Goal: Task Accomplishment & Management: Use online tool/utility

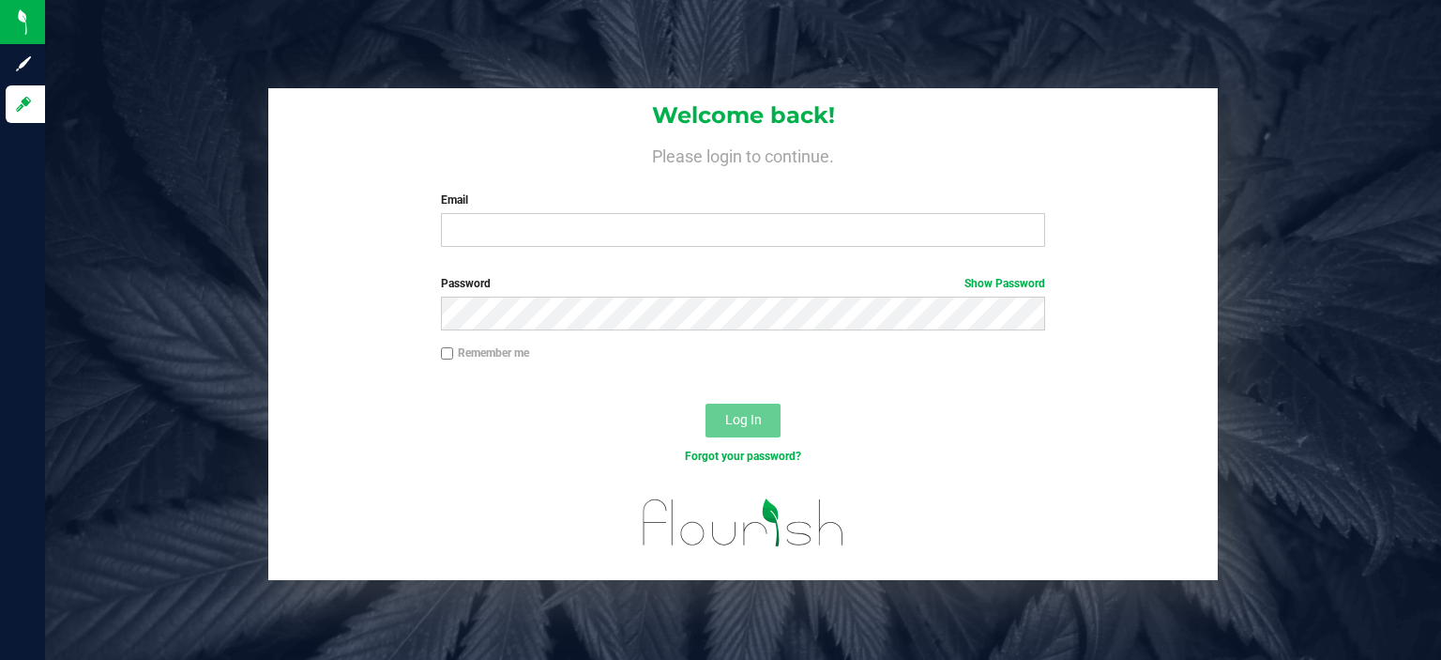
click at [737, 228] on input "Email" at bounding box center [743, 230] width 605 height 34
type input "[EMAIL_ADDRESS][DOMAIN_NAME]"
click at [706, 404] on button "Log In" at bounding box center [743, 421] width 75 height 34
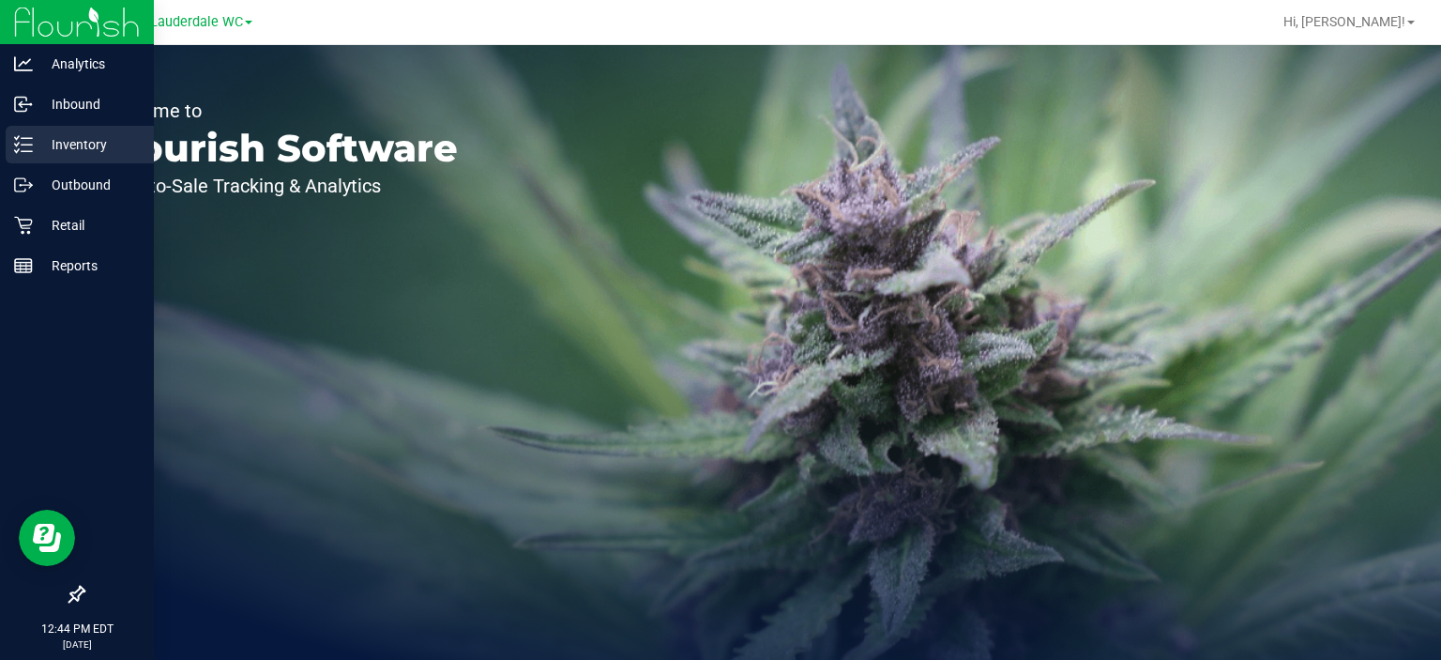
click at [23, 144] on icon at bounding box center [23, 144] width 19 height 19
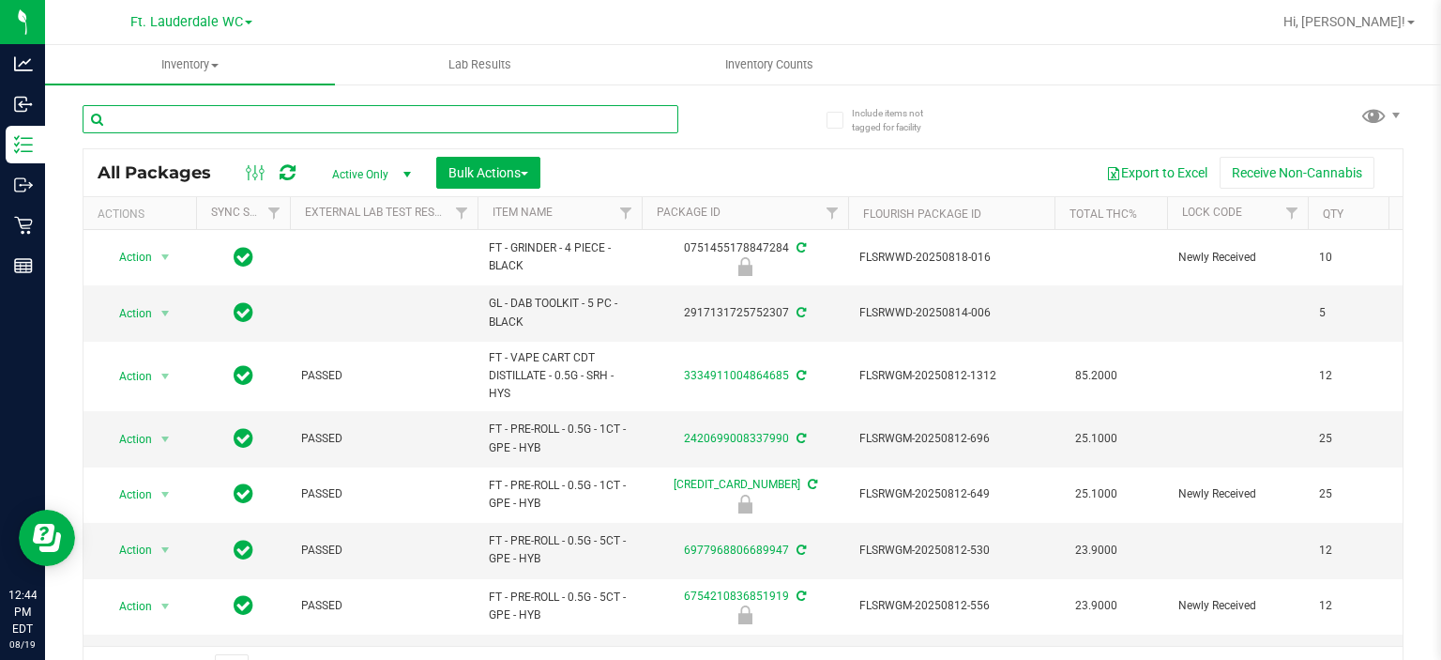
click at [222, 119] on input "text" at bounding box center [381, 119] width 596 height 28
type input "HT"
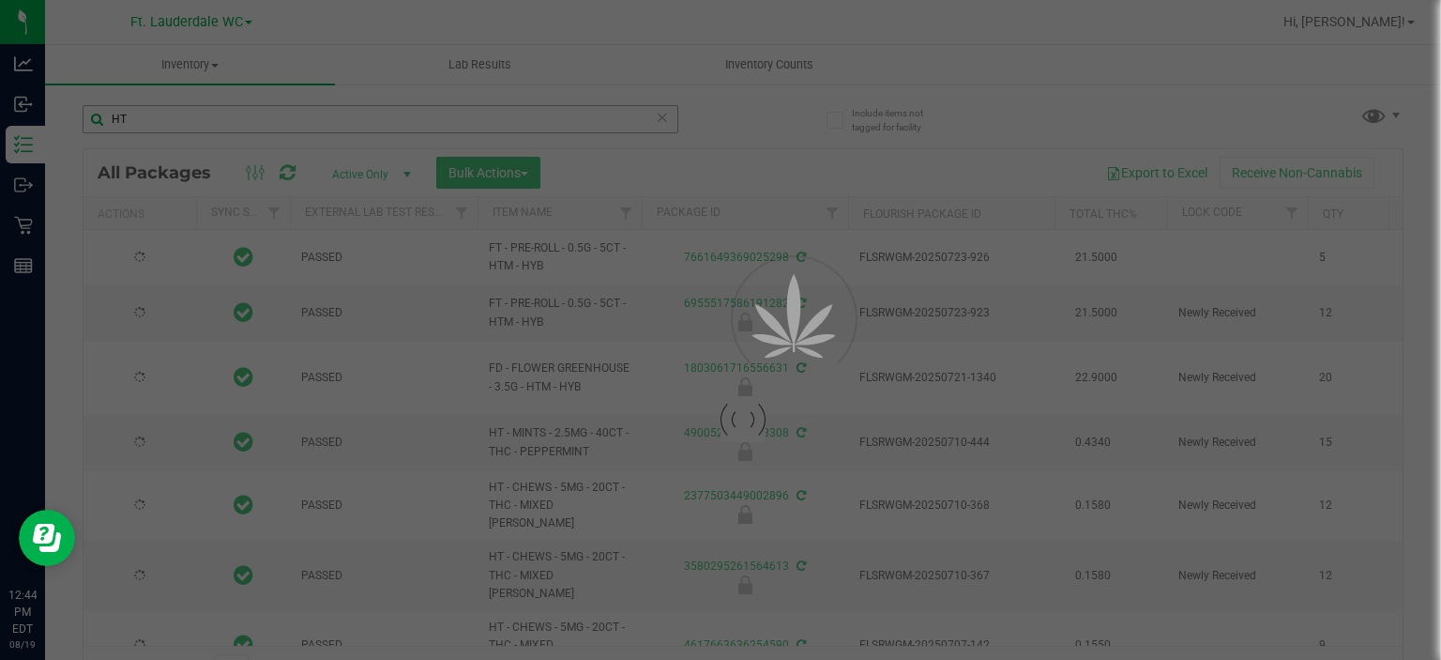
type input "[DATE]"
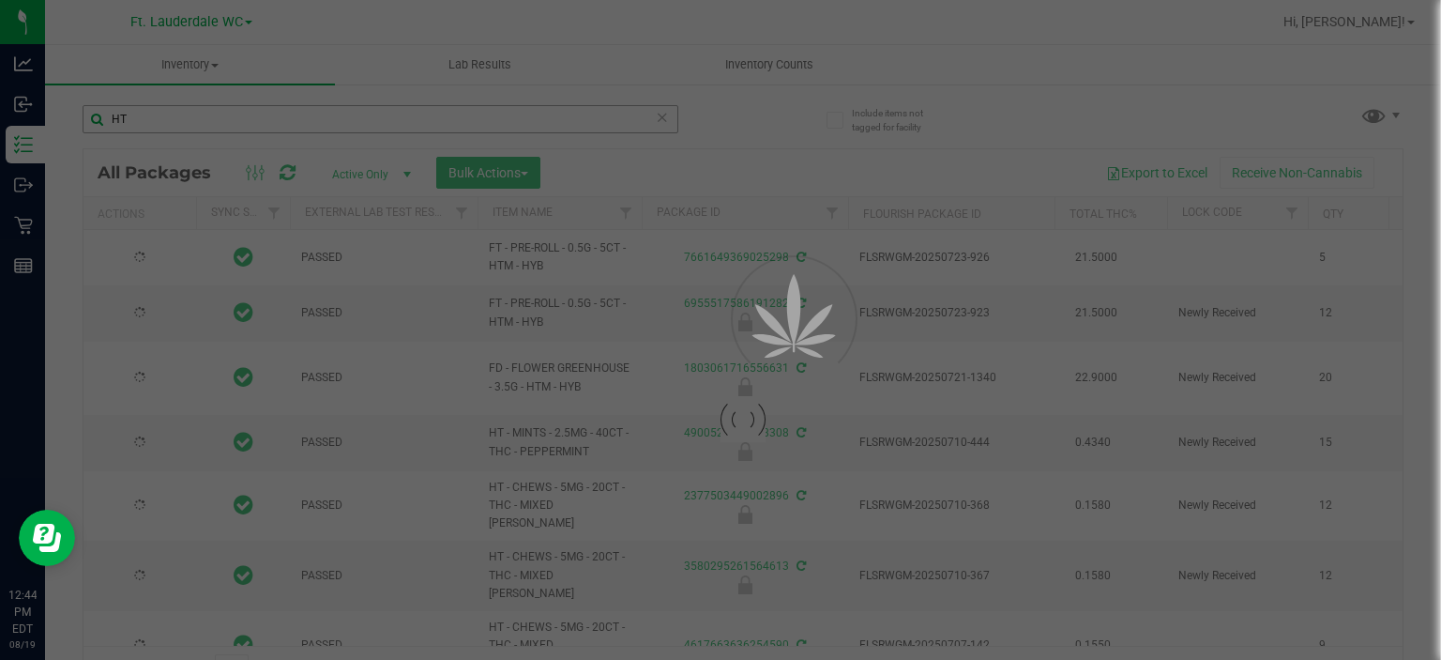
type input "[DATE]"
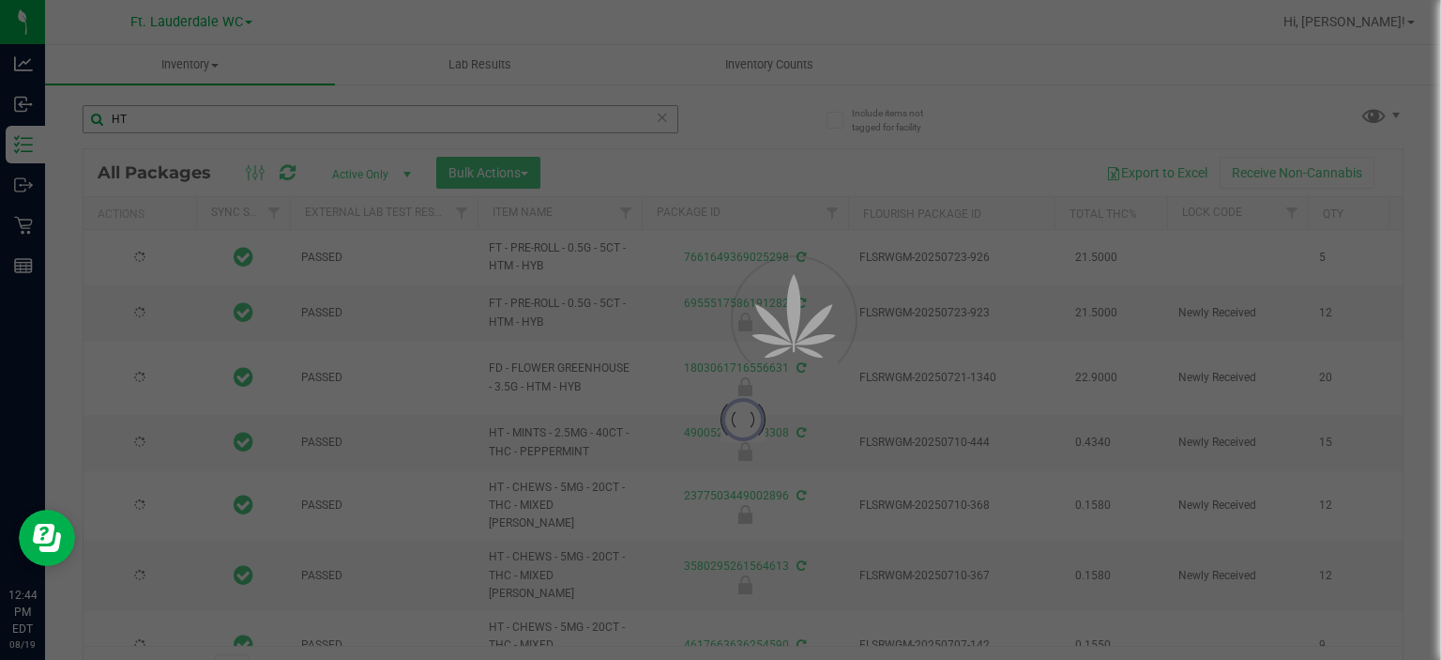
type input "[DATE]"
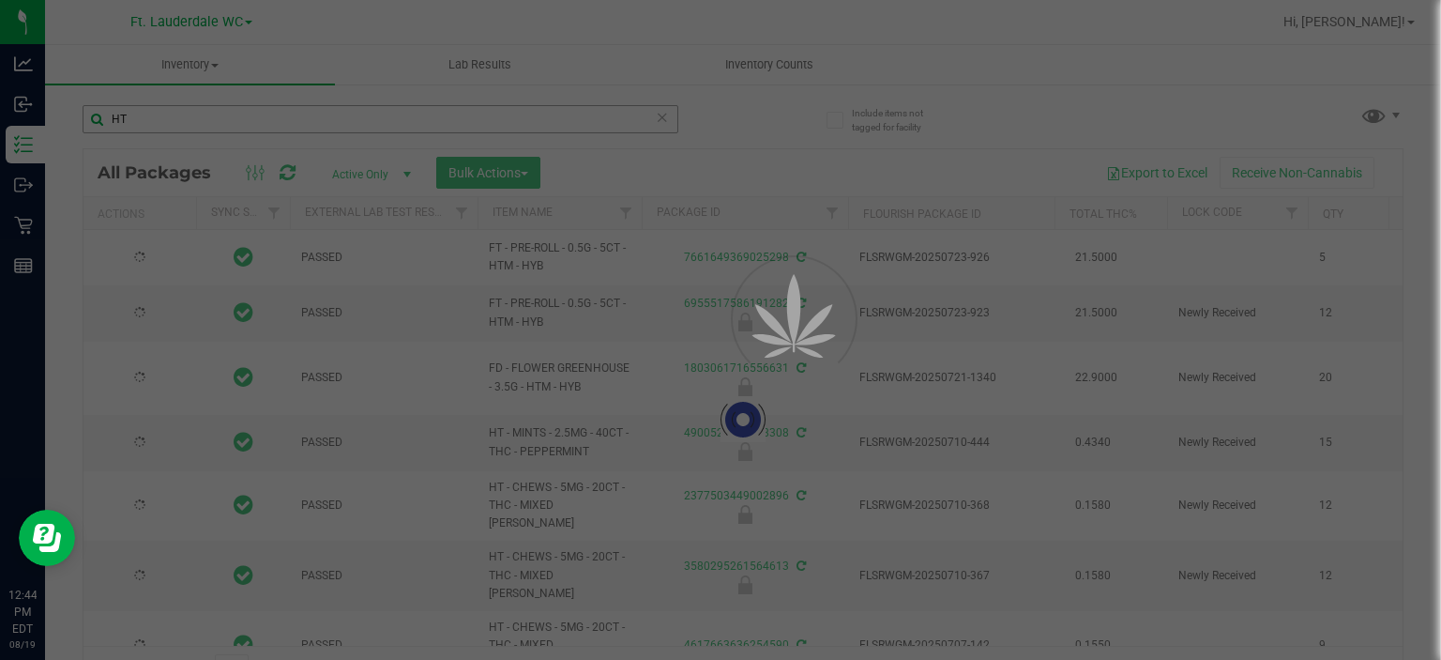
type input "[DATE]"
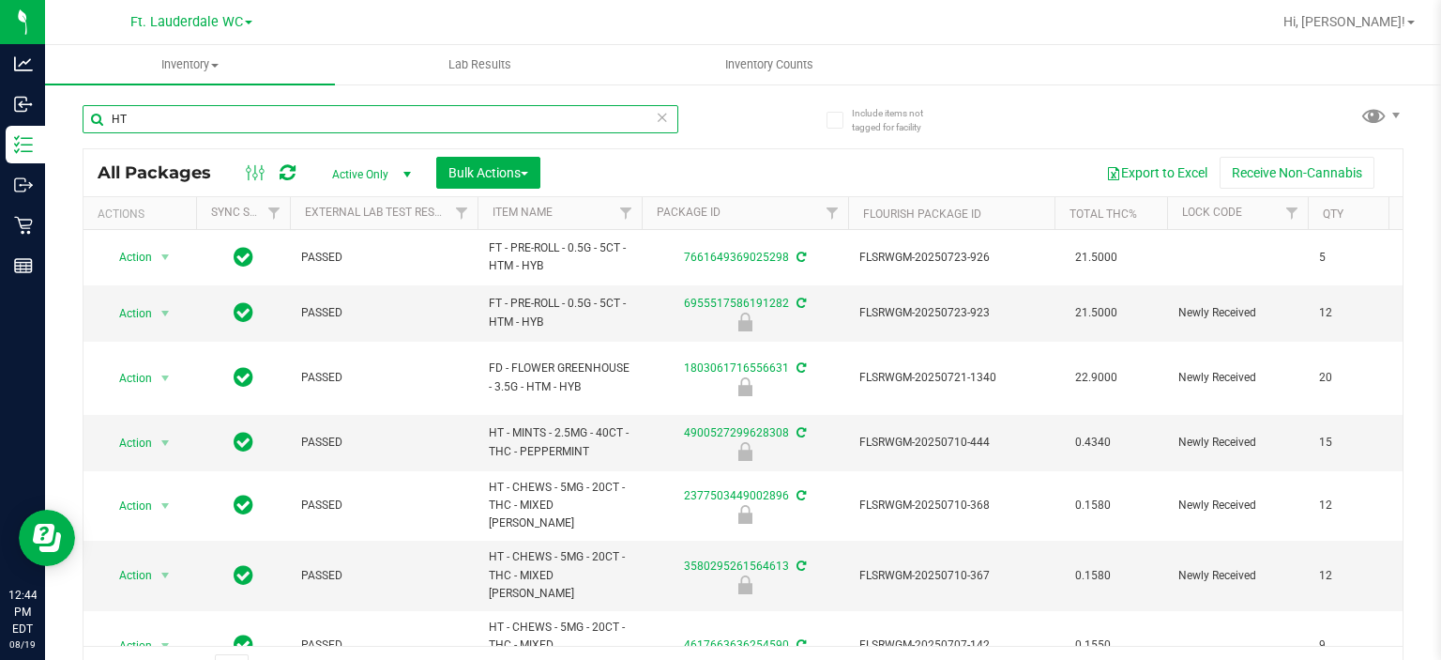
type input "[DATE]"
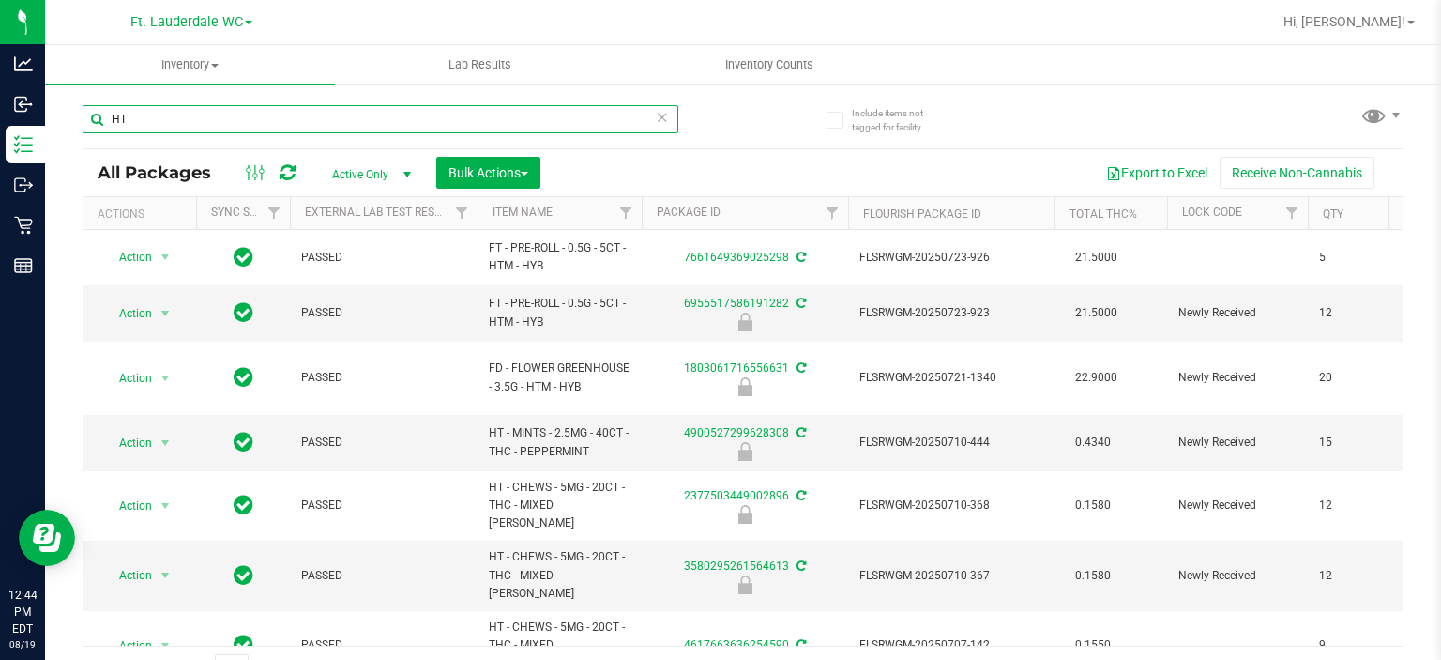
type input "[DATE]"
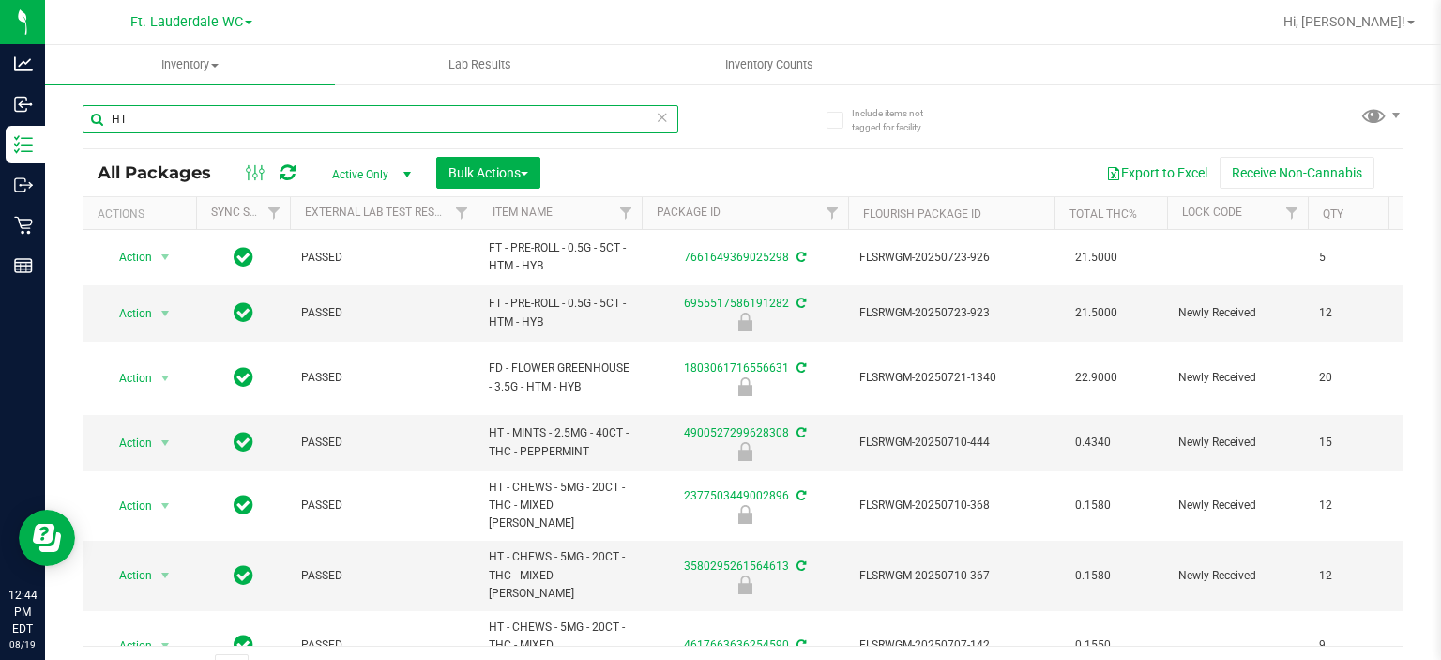
type input "[DATE]"
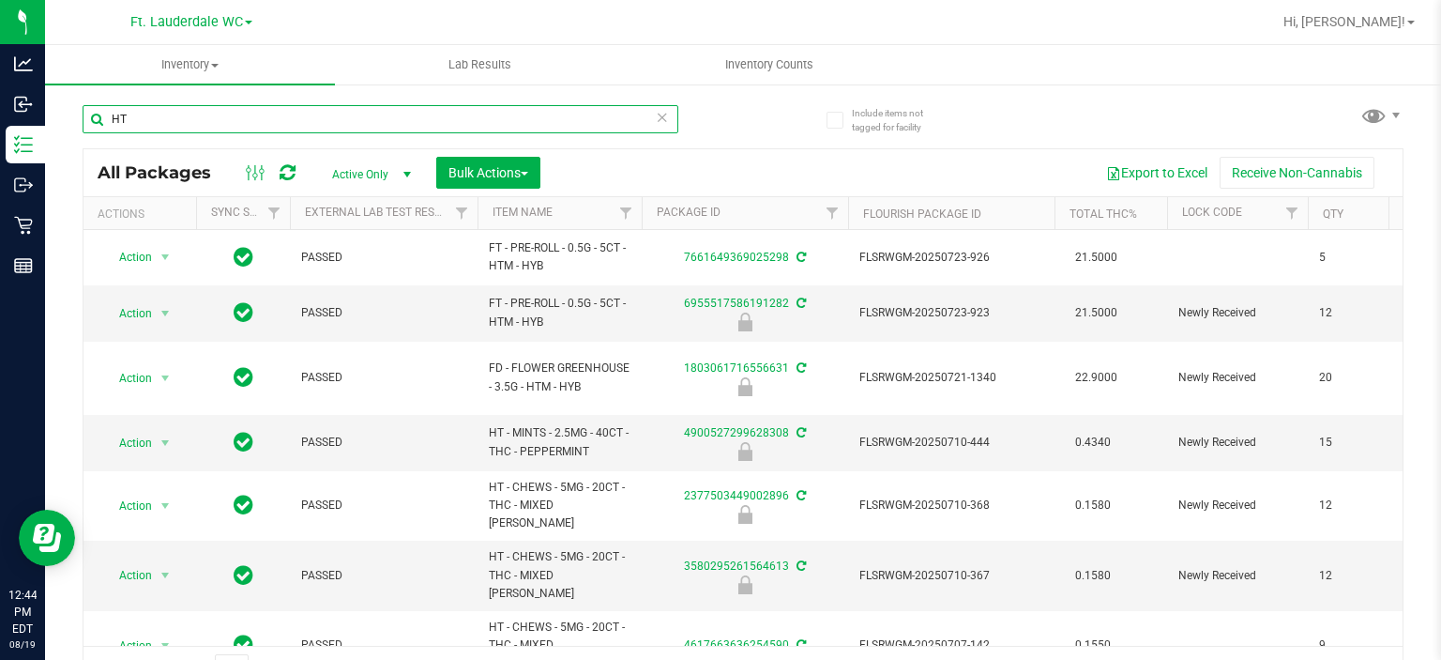
type input "[DATE]"
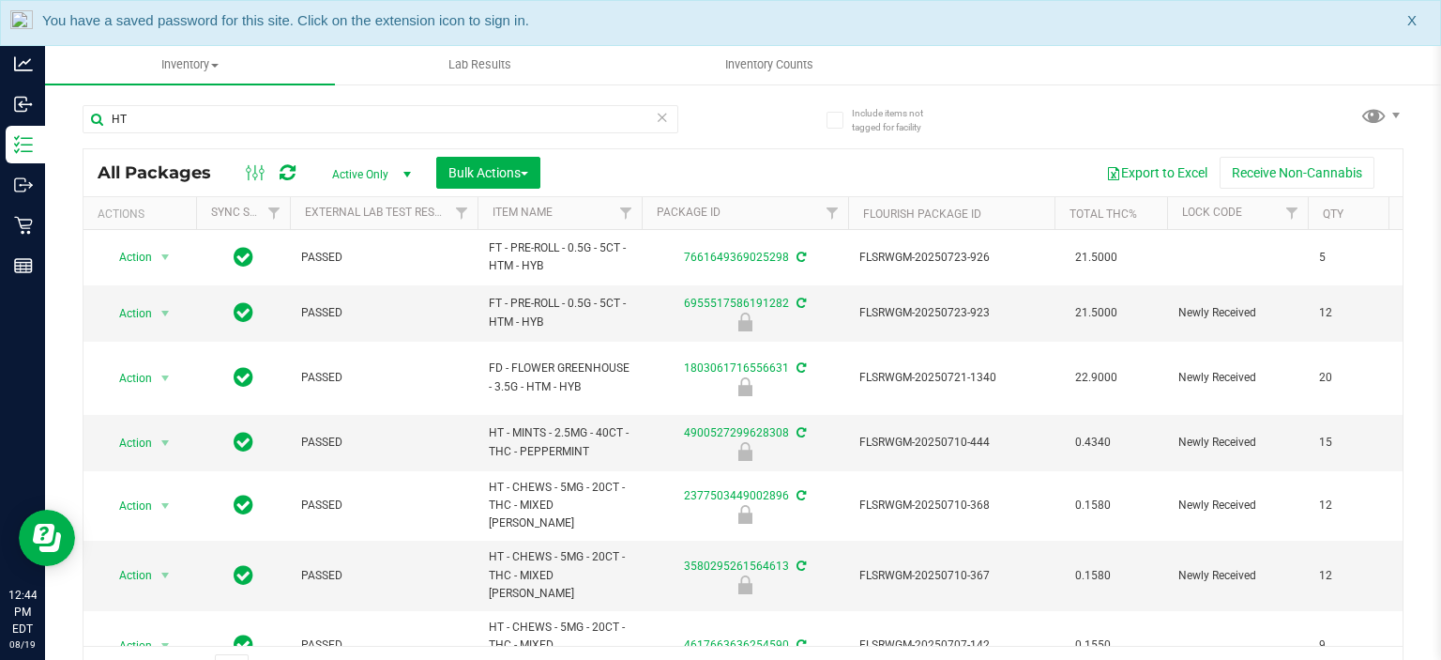
click at [1411, 23] on span "X" at bounding box center [1412, 21] width 9 height 22
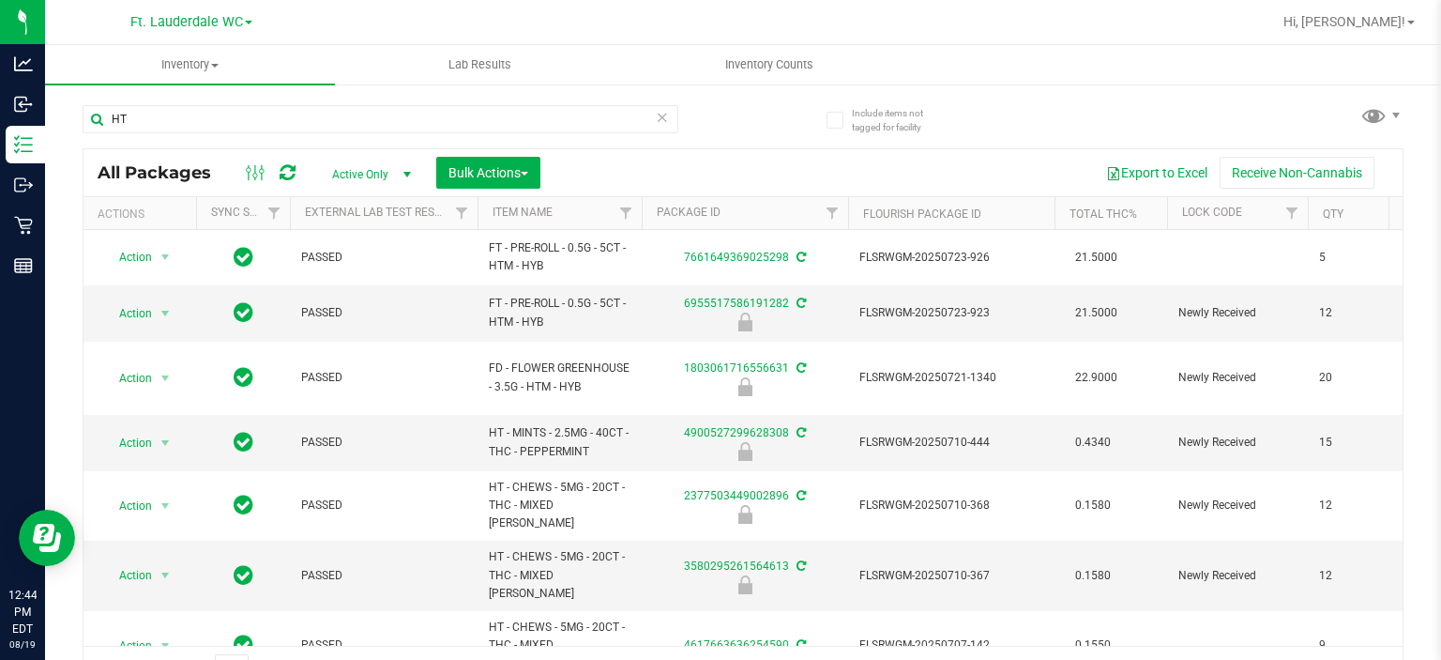
click at [656, 119] on icon at bounding box center [662, 116] width 13 height 23
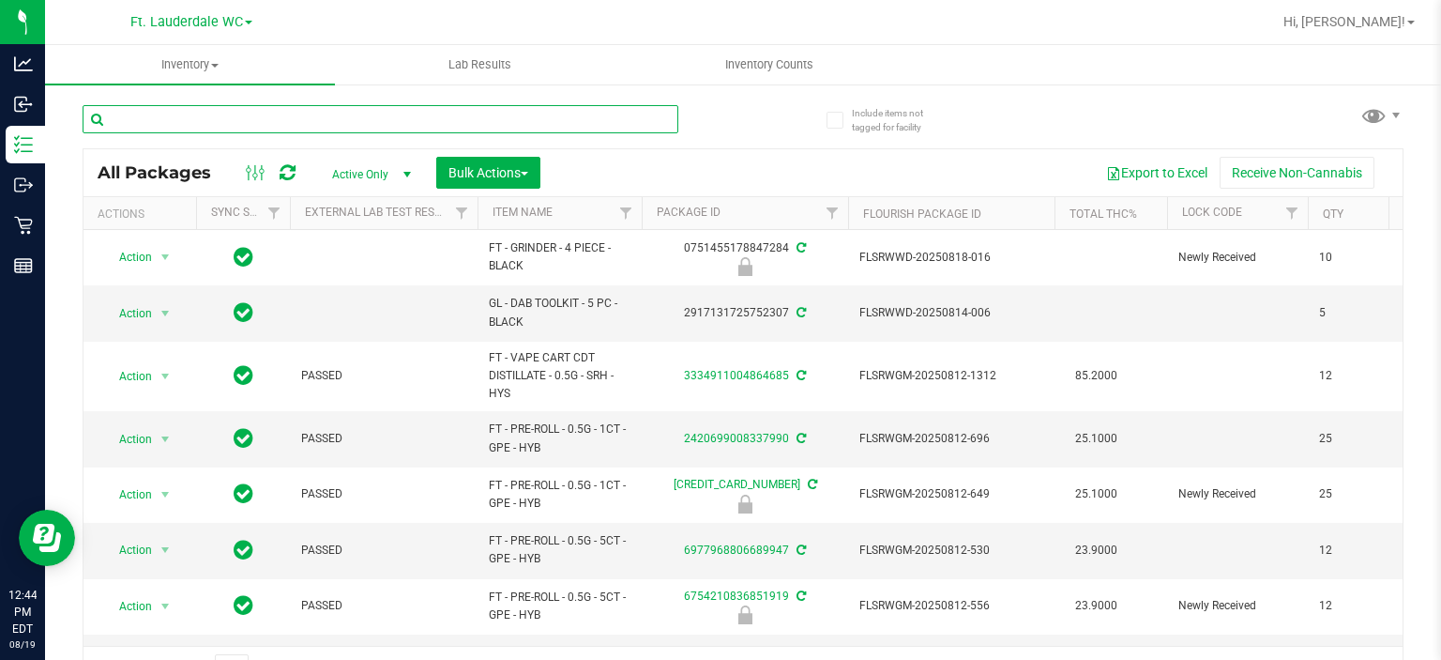
click at [303, 127] on input "text" at bounding box center [381, 119] width 596 height 28
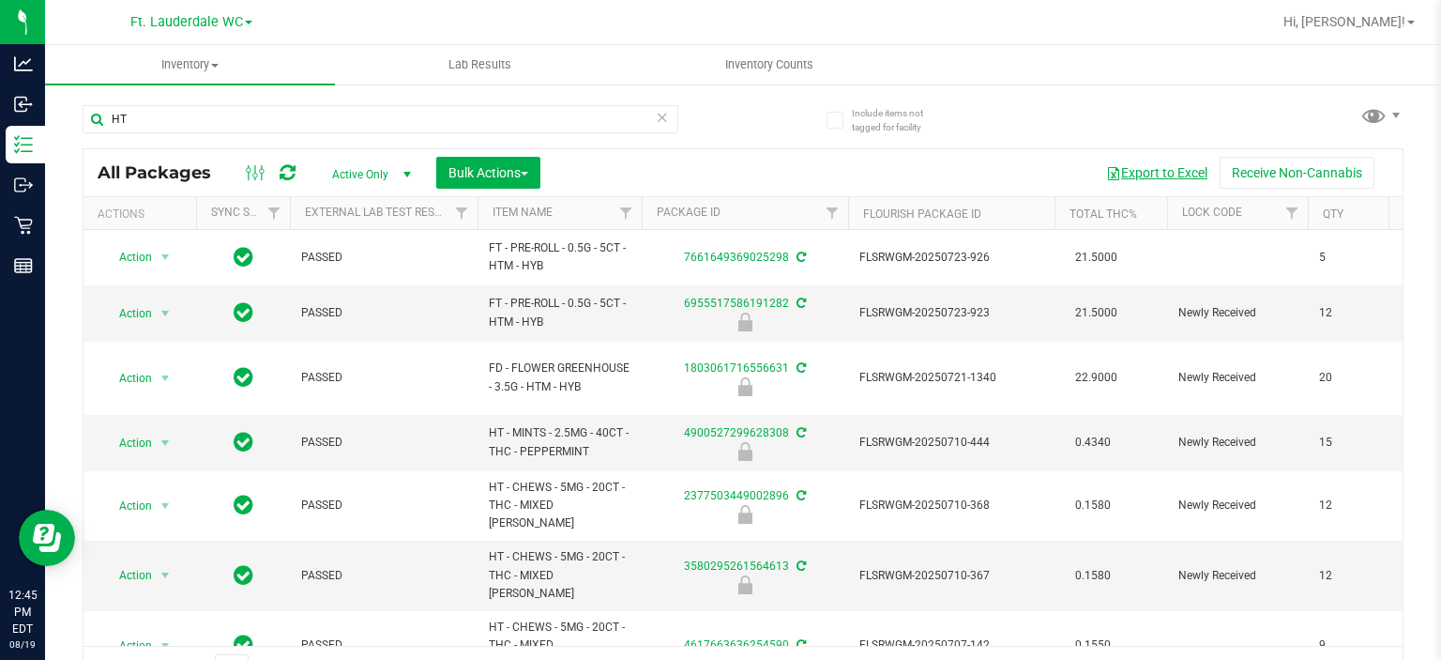
click at [1133, 166] on button "Export to Excel" at bounding box center [1157, 173] width 126 height 32
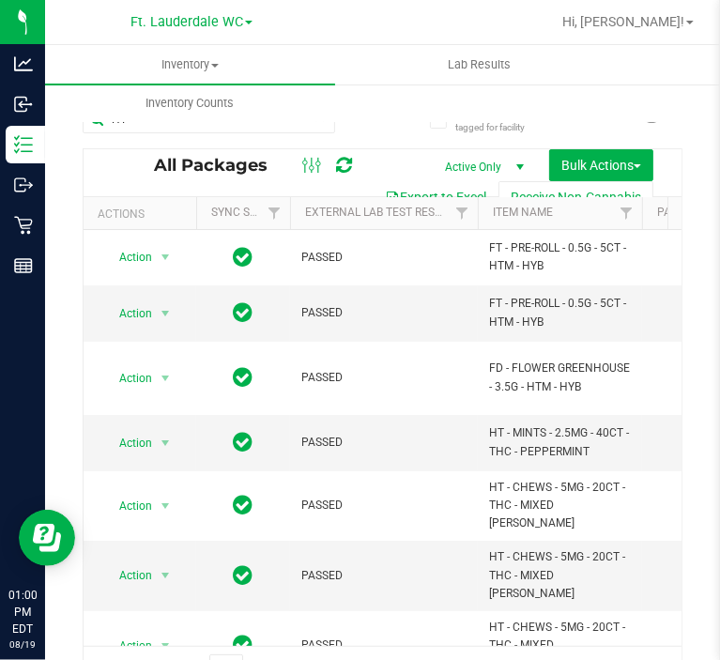
click at [403, 97] on div "Inventory All packages All inventory Waste log Create inventory Lab Results Inv…" at bounding box center [405, 83] width 720 height 77
click at [195, 125] on input "HT" at bounding box center [209, 119] width 252 height 28
type input "LOZ"
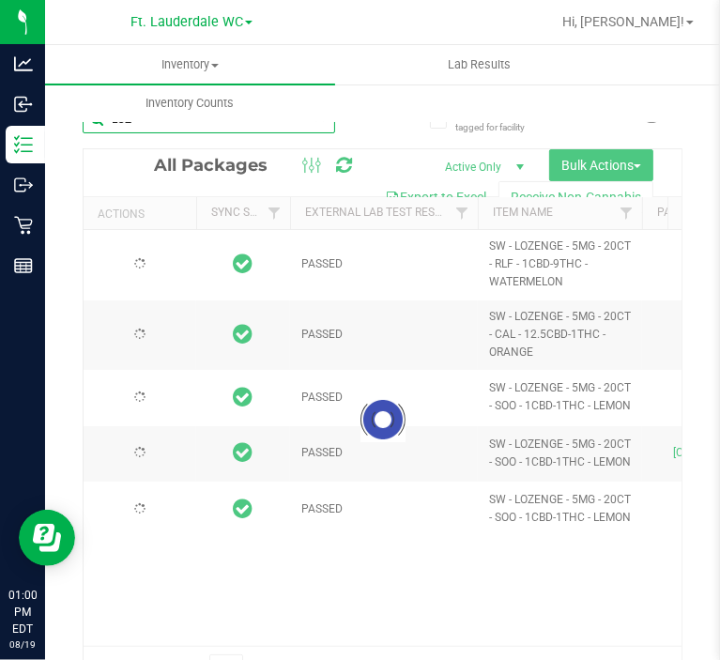
type input "[DATE]"
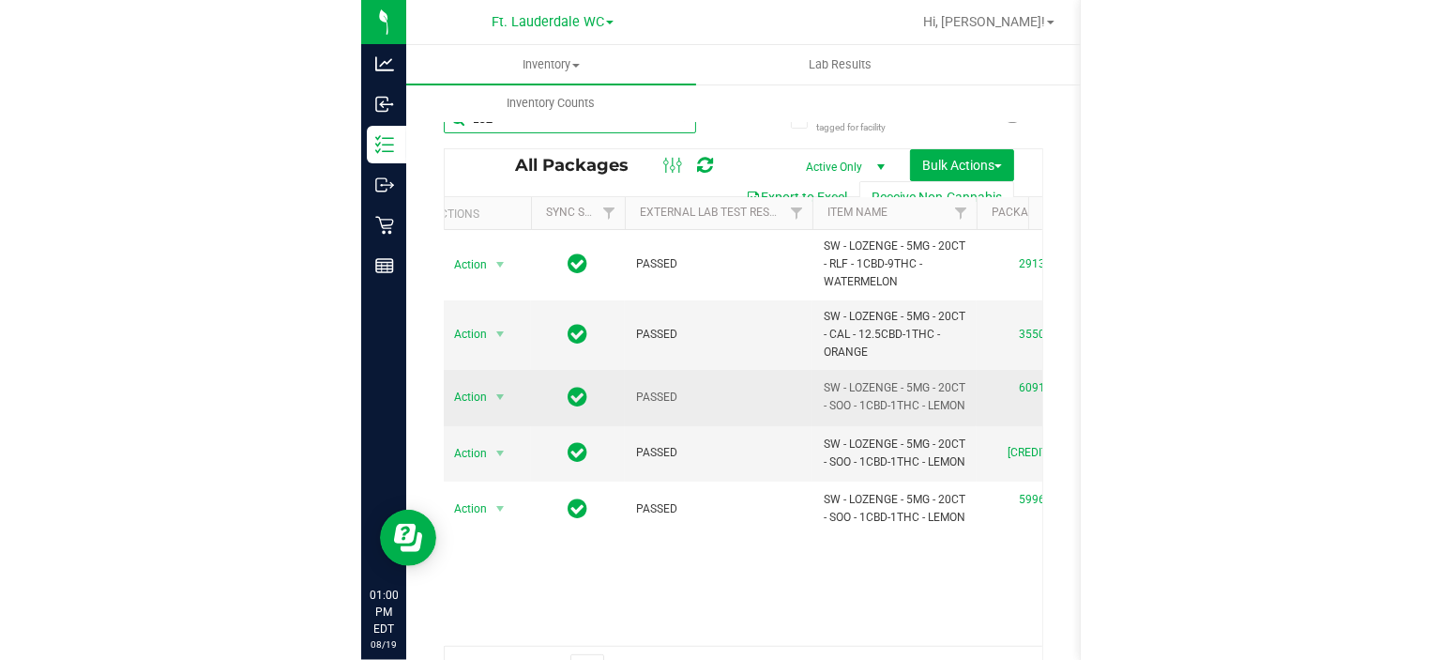
scroll to position [0, 28]
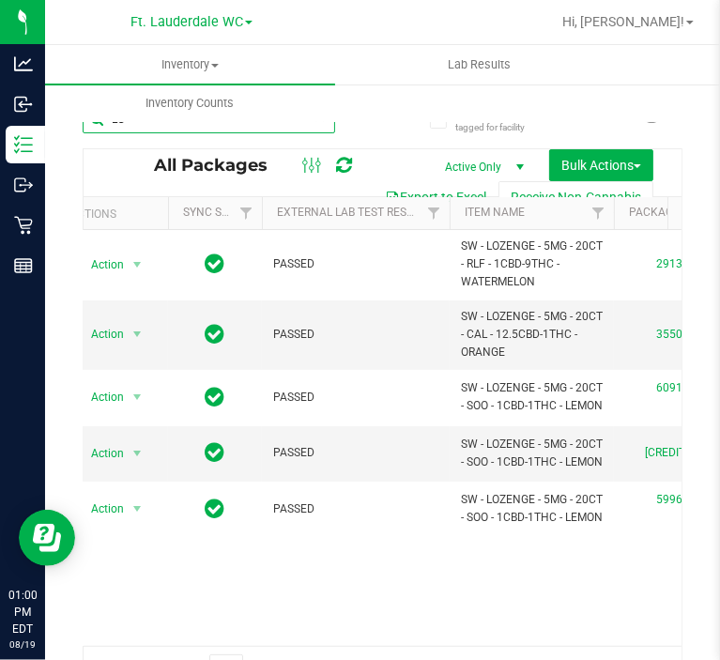
type input "L"
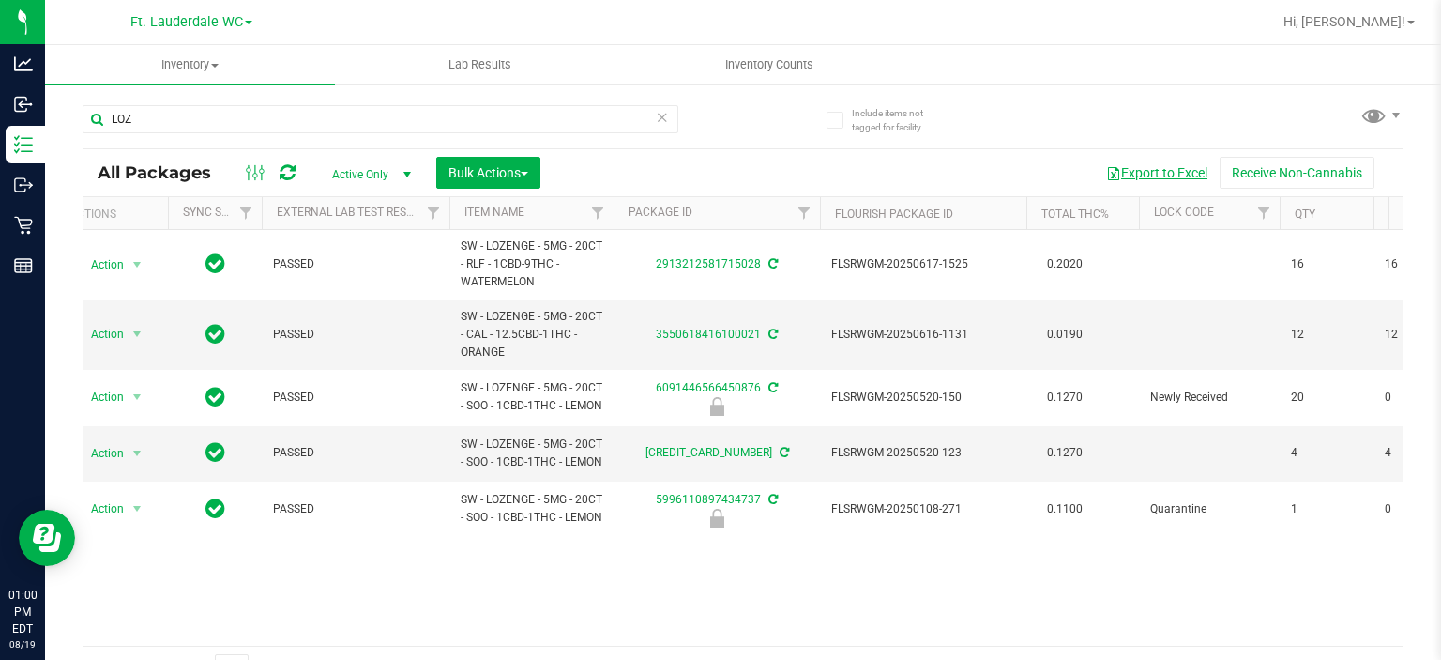
click at [1145, 170] on button "Export to Excel" at bounding box center [1157, 173] width 126 height 32
click at [263, 129] on input "LOZ" at bounding box center [381, 119] width 596 height 28
type input "WNA"
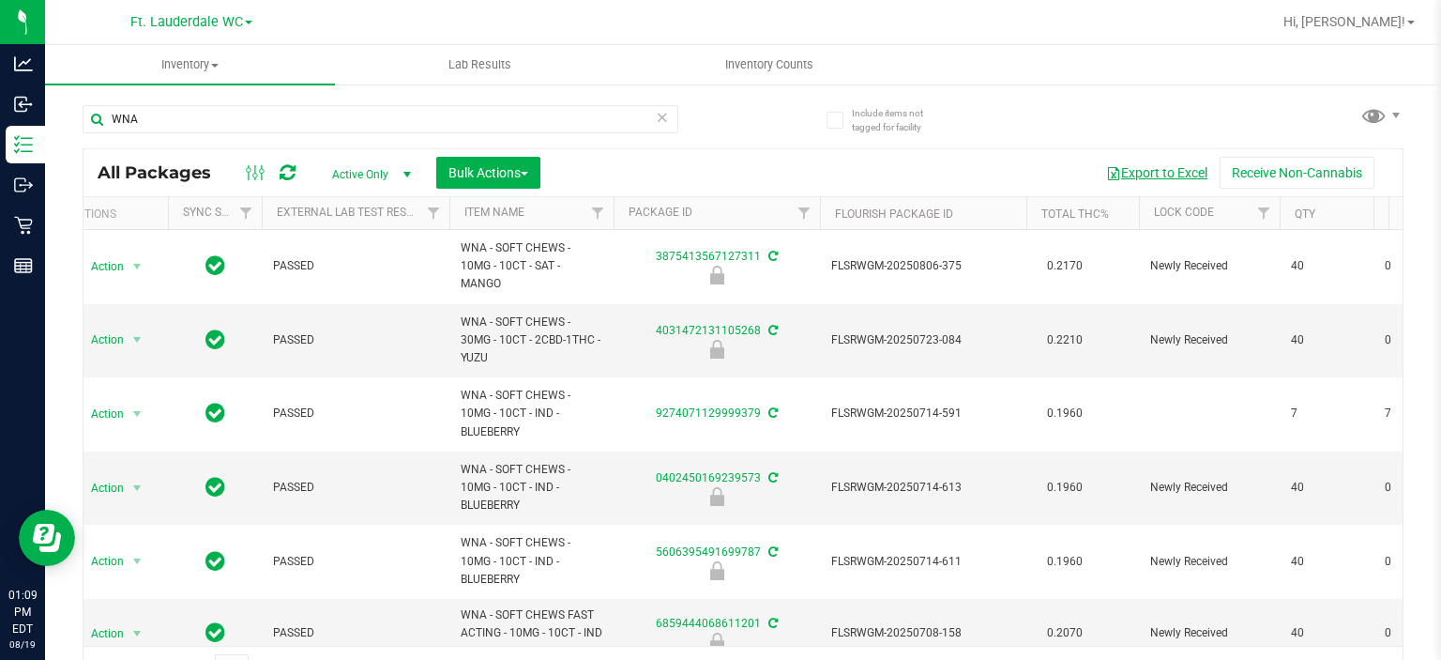
click at [1141, 169] on button "Export to Excel" at bounding box center [1157, 173] width 126 height 32
click at [1382, 16] on span "Hi, [PERSON_NAME]!" at bounding box center [1345, 21] width 122 height 15
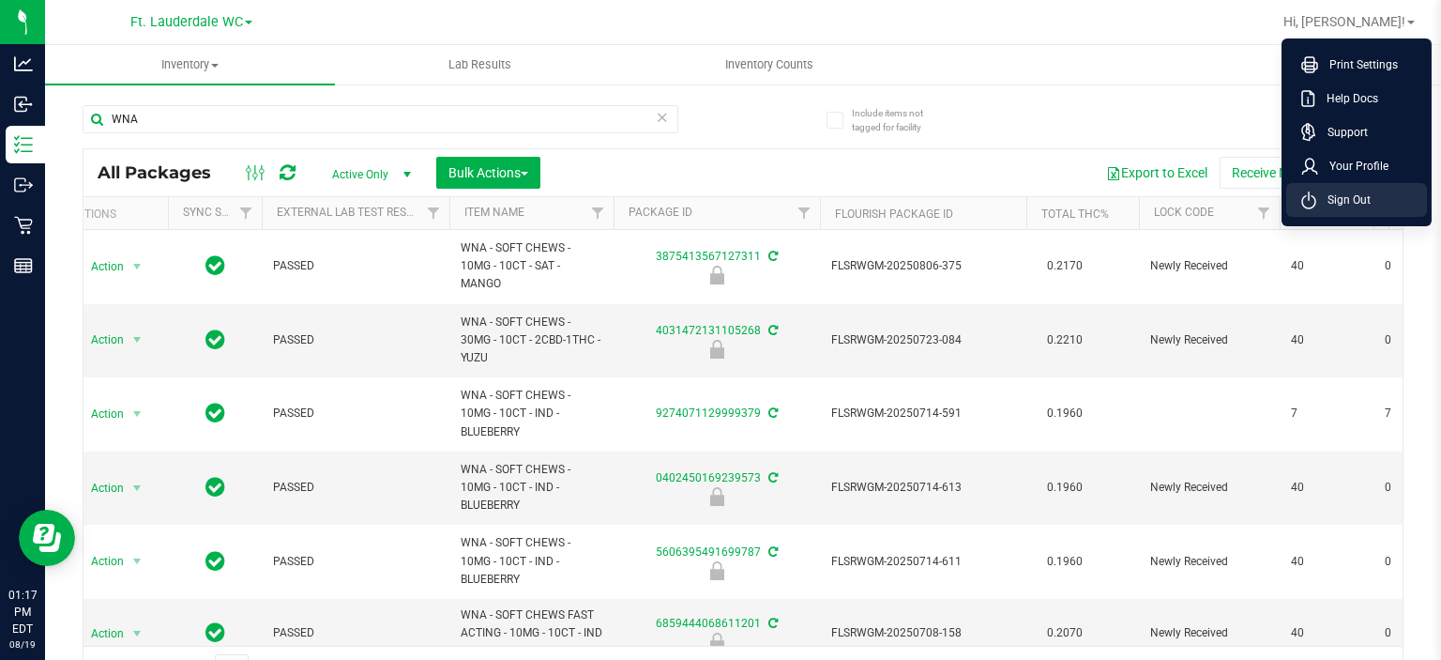
click at [1355, 199] on span "Sign Out" at bounding box center [1344, 199] width 54 height 19
